Goal: Entertainment & Leisure: Consume media (video, audio)

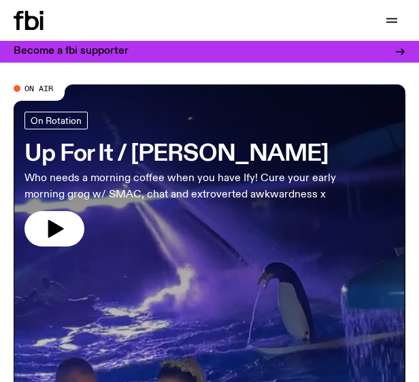
click at [83, 221] on link "Up For It / [PERSON_NAME] Who needs a morning coffee when you have Ify! Cure yo…" at bounding box center [199, 179] width 348 height 135
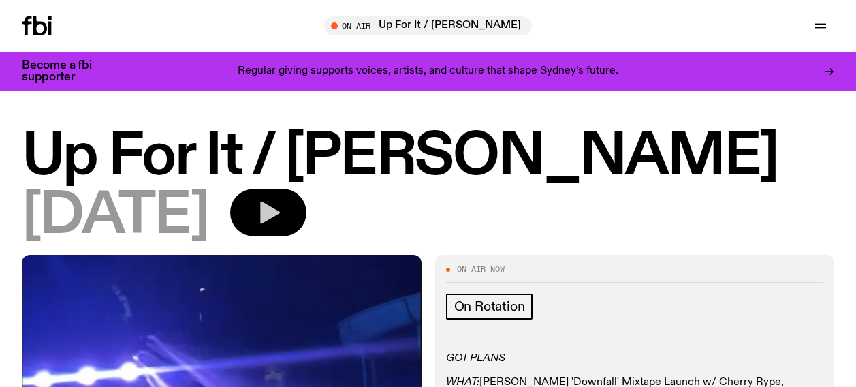
click at [280, 209] on icon "button" at bounding box center [270, 212] width 20 height 22
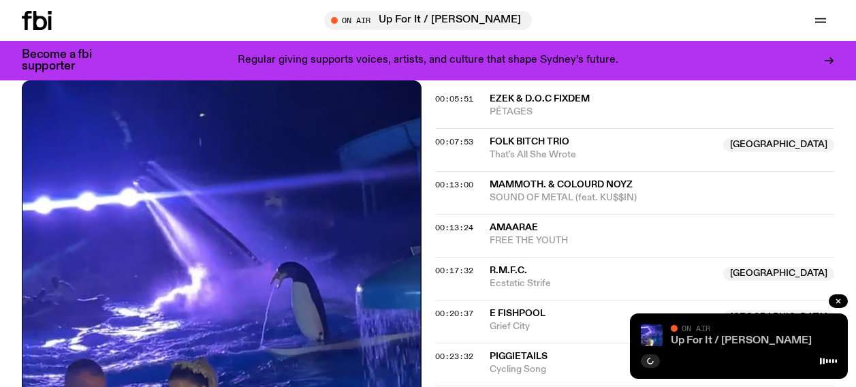
scroll to position [536, 0]
click at [419, 337] on link "Up For It / [PERSON_NAME]" at bounding box center [740, 340] width 141 height 11
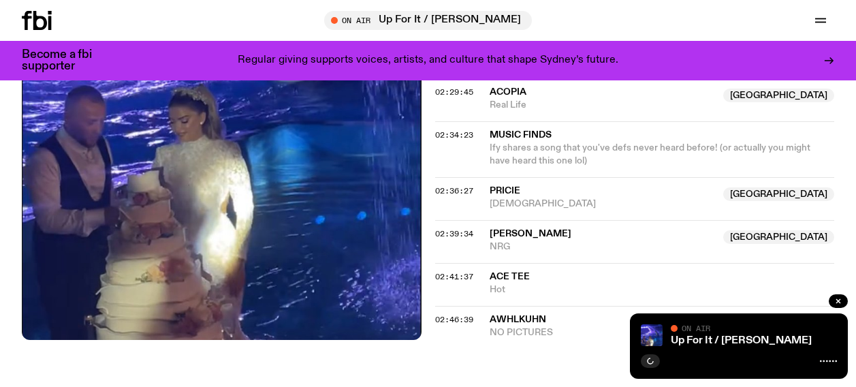
scroll to position [2107, 0]
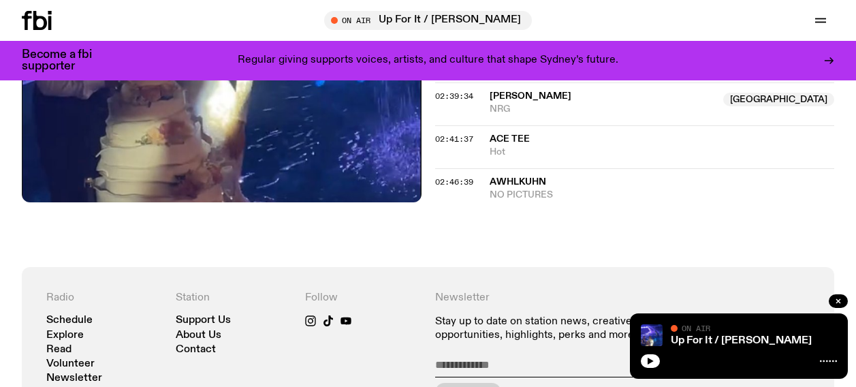
scroll to position [2107, 0]
click at [646, 359] on icon "button" at bounding box center [650, 361] width 8 height 8
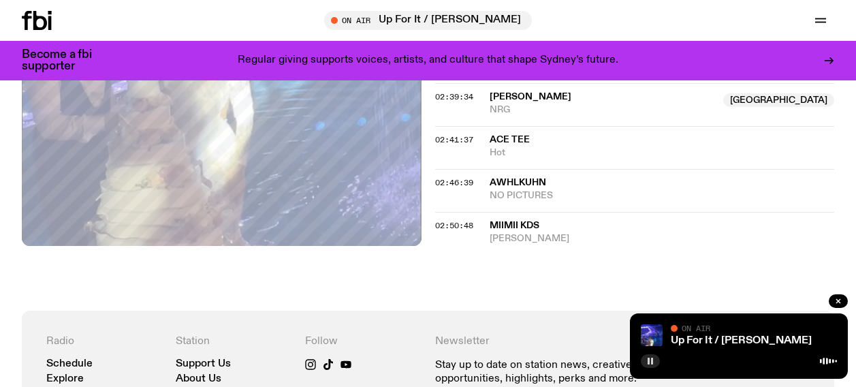
click at [645, 356] on button "button" at bounding box center [649, 361] width 19 height 14
